Goal: Transaction & Acquisition: Purchase product/service

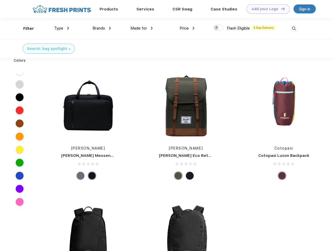
click at [266, 9] on link "Add your Logo Design Tool" at bounding box center [267, 8] width 43 height 9
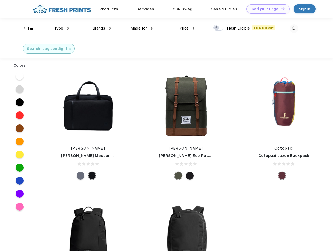
click at [0, 0] on div "Design Tool" at bounding box center [0, 0] width 0 height 0
click at [280, 9] on link "Add your Logo Design Tool" at bounding box center [267, 8] width 43 height 9
click at [25, 28] on div "Filter" at bounding box center [28, 29] width 11 height 6
click at [62, 28] on span "Type" at bounding box center [58, 28] width 9 height 5
click at [102, 28] on span "Brands" at bounding box center [99, 28] width 13 height 5
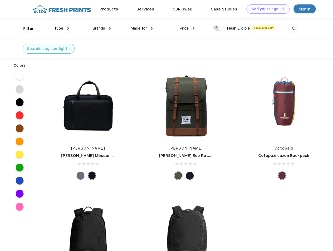
click at [142, 28] on span "Made for" at bounding box center [138, 28] width 16 height 5
click at [187, 28] on span "Price" at bounding box center [184, 28] width 9 height 5
click at [219, 28] on div at bounding box center [218, 28] width 10 height 6
click at [217, 28] on input "checkbox" at bounding box center [214, 26] width 3 height 3
click at [294, 28] on img at bounding box center [294, 28] width 9 height 9
